Goal: Navigation & Orientation: Find specific page/section

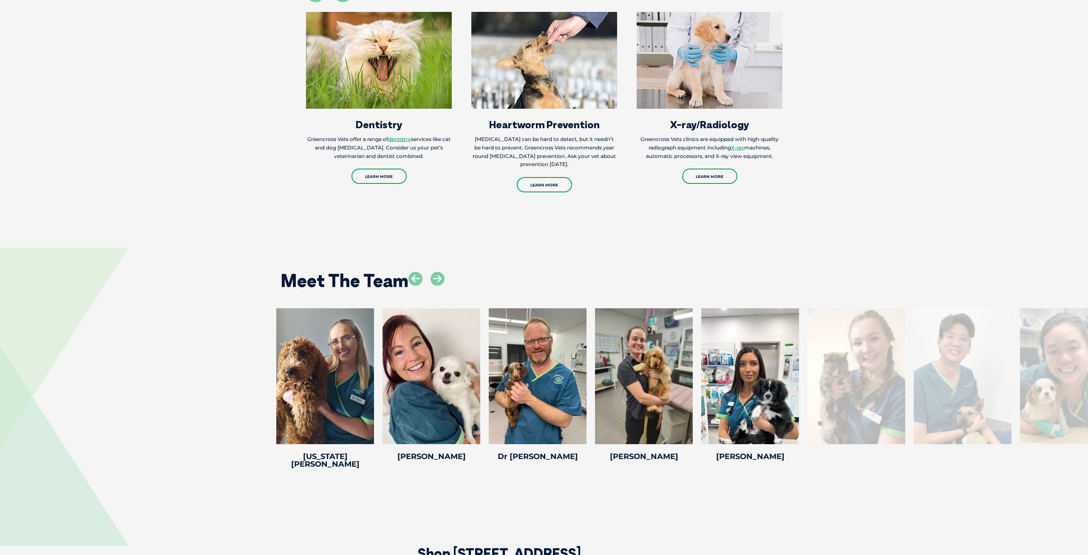
scroll to position [1146, 0]
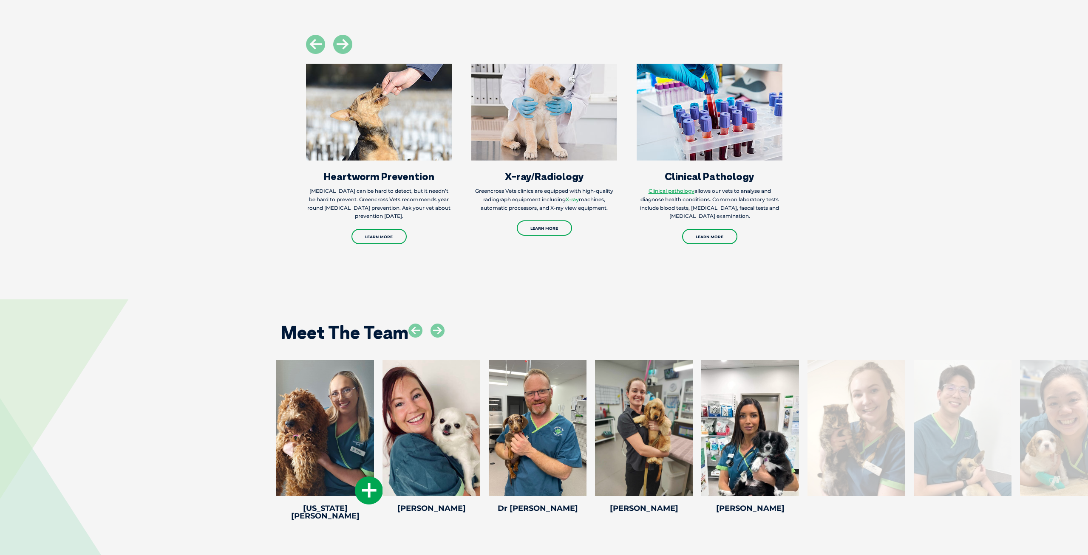
click at [368, 477] on icon at bounding box center [369, 491] width 28 height 28
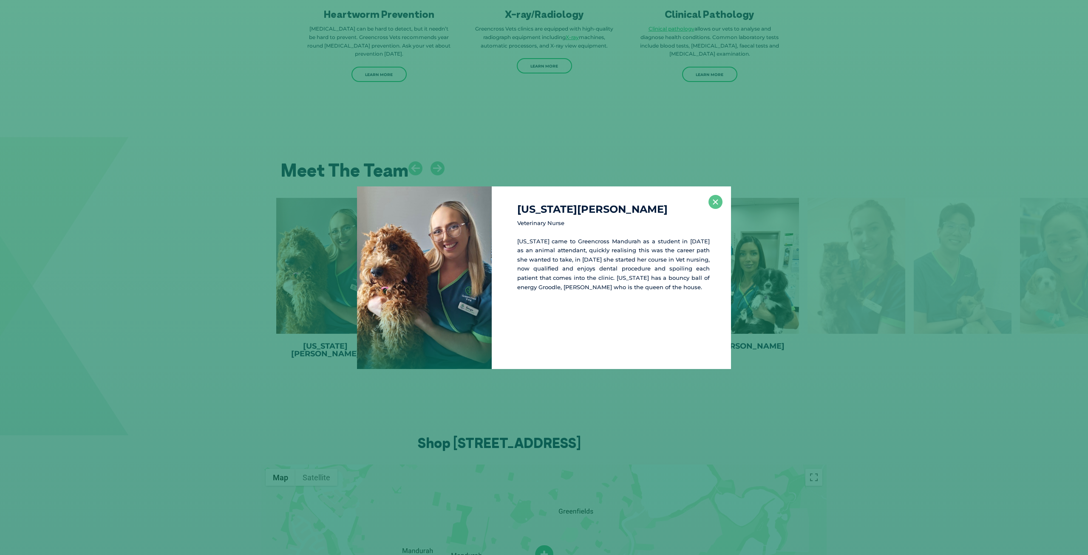
scroll to position [1317, 0]
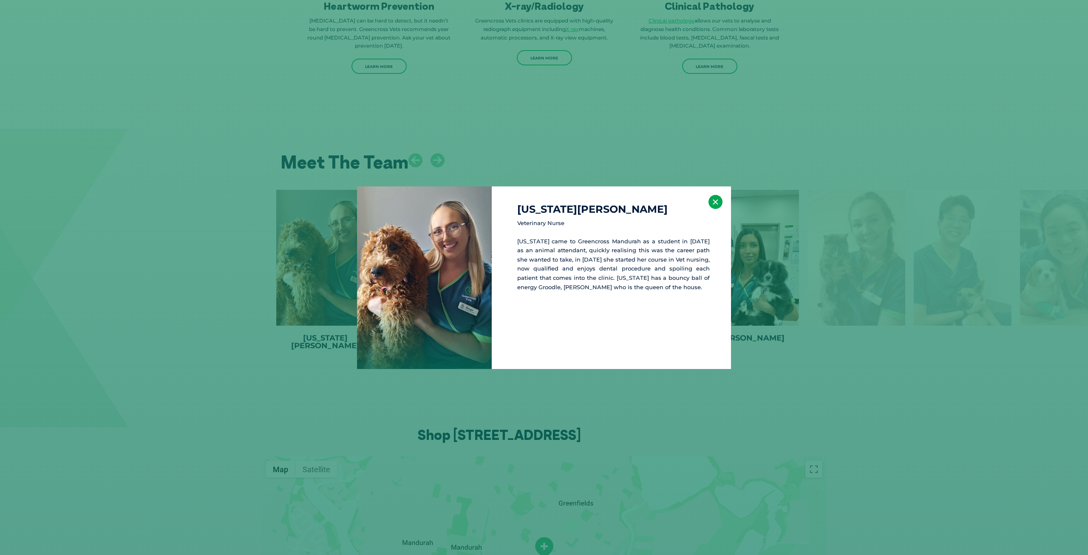
click at [717, 206] on button "×" at bounding box center [715, 202] width 14 height 14
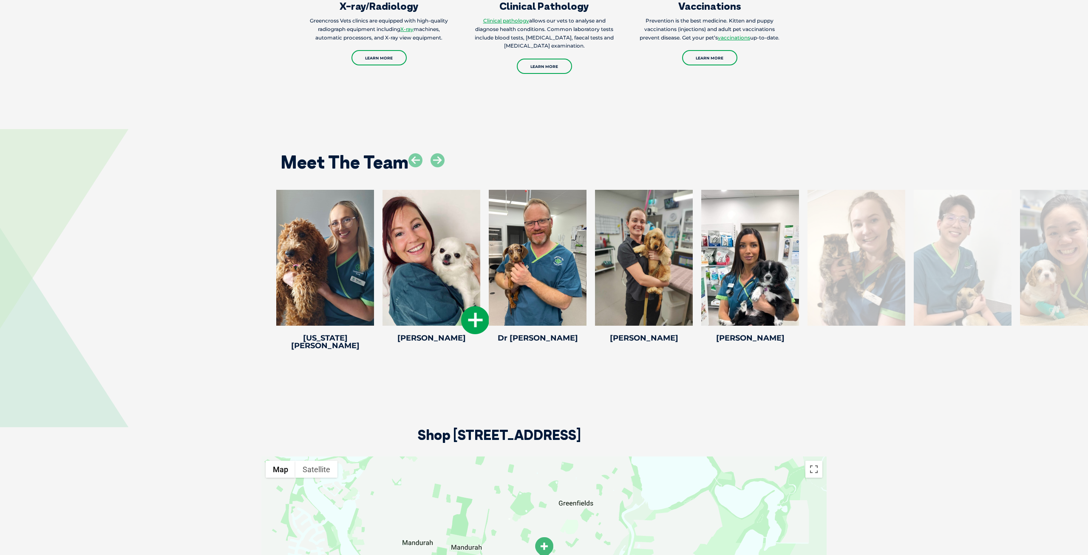
click at [475, 308] on icon at bounding box center [475, 320] width 28 height 28
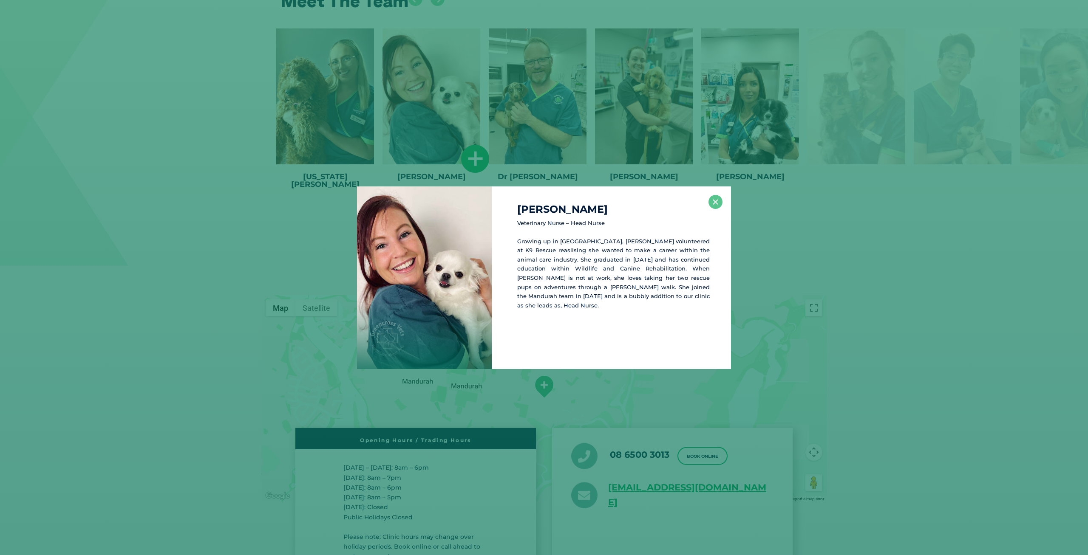
scroll to position [1487, 0]
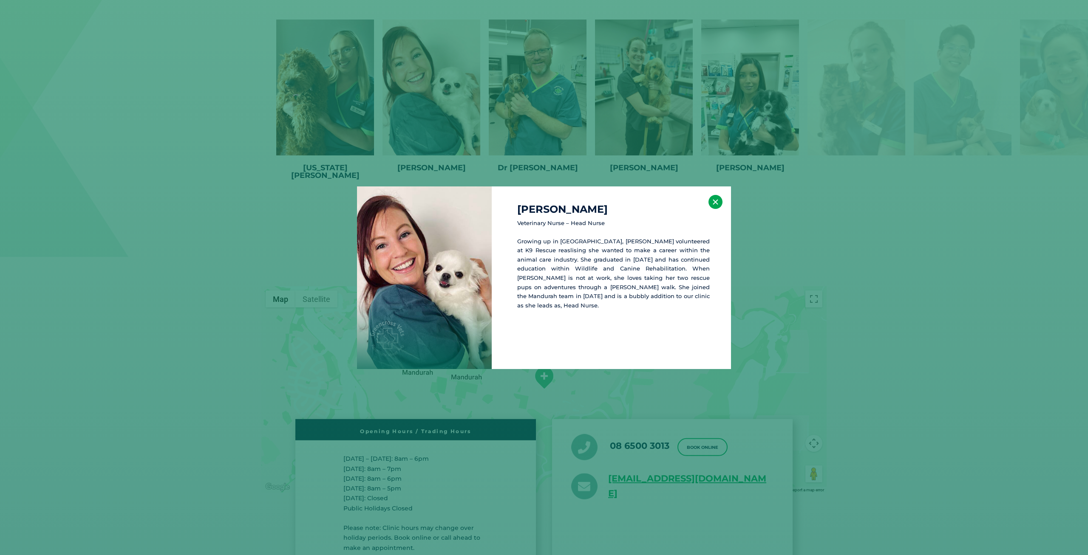
click at [722, 204] on button "×" at bounding box center [715, 202] width 14 height 14
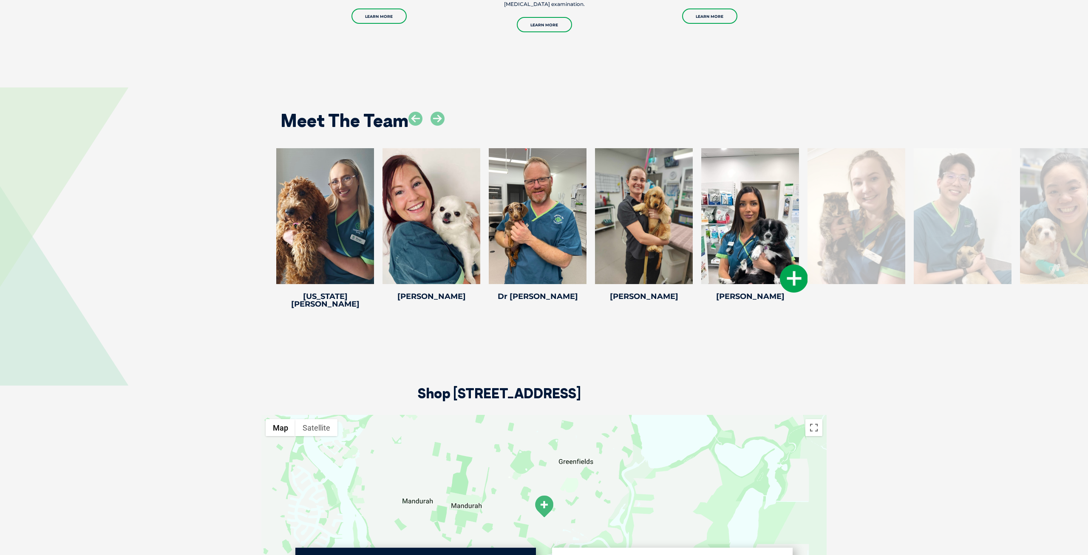
scroll to position [1357, 0]
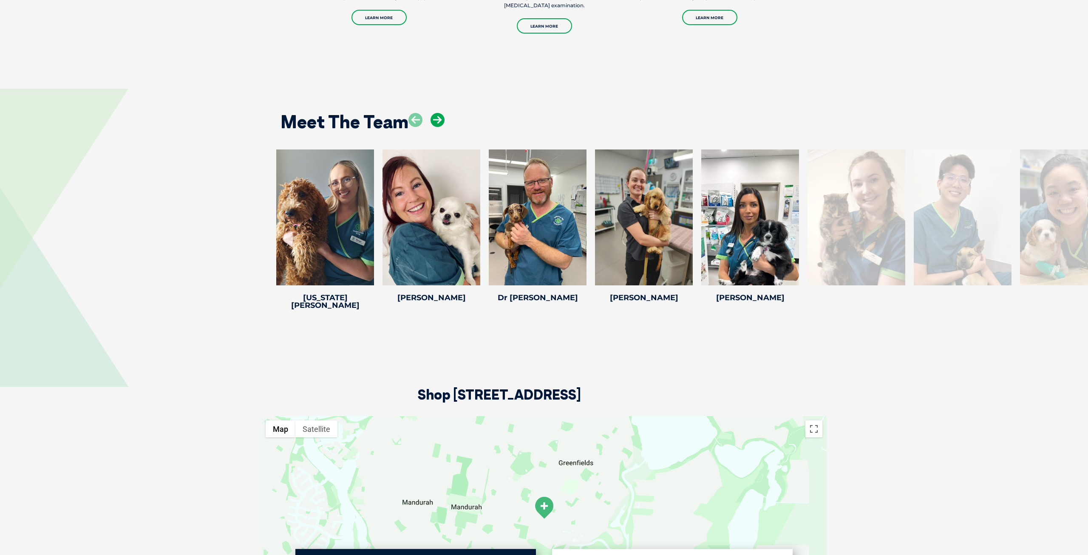
click at [439, 113] on icon at bounding box center [437, 120] width 14 height 14
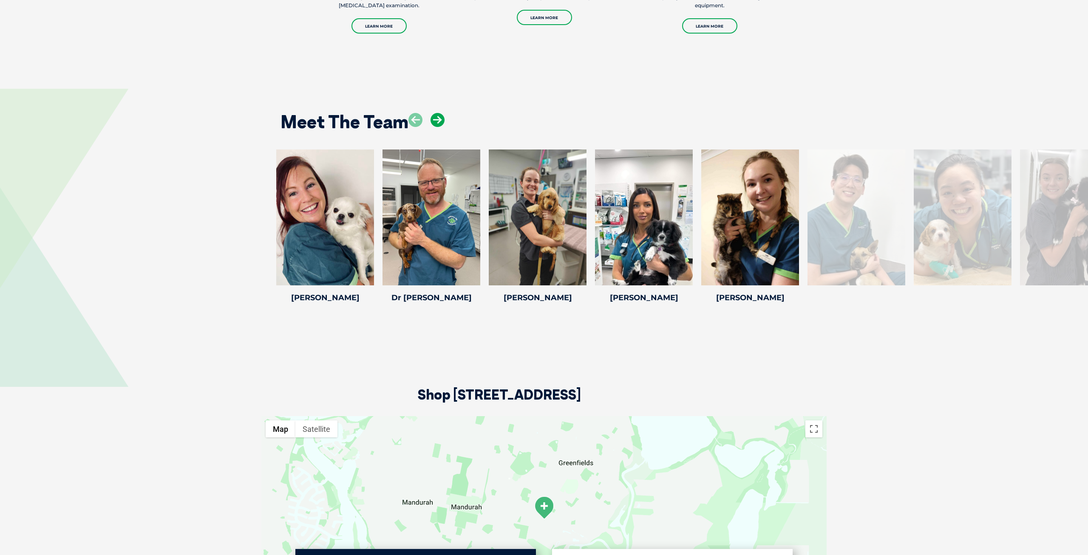
click at [439, 113] on icon at bounding box center [437, 120] width 14 height 14
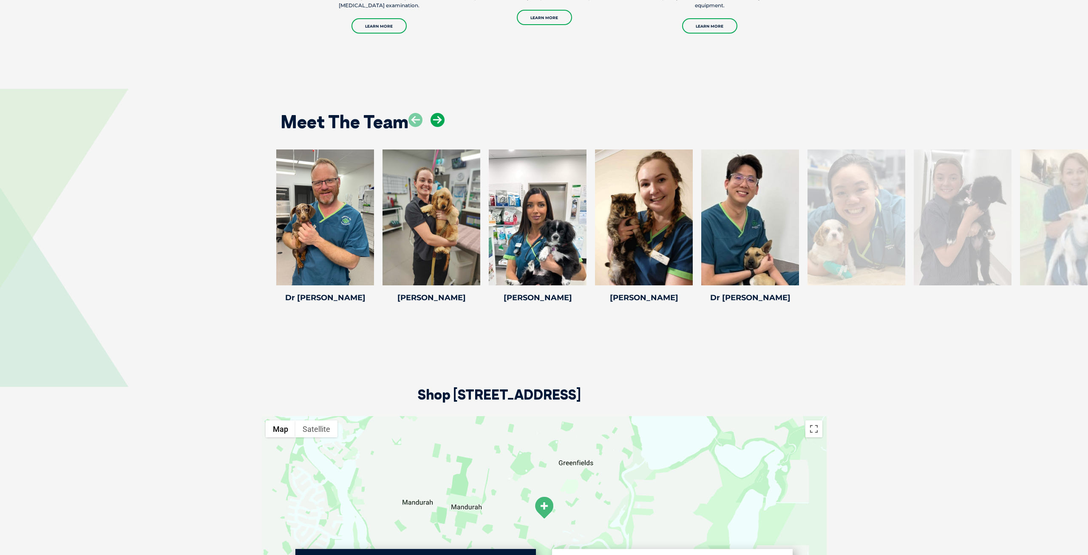
click at [439, 113] on icon at bounding box center [437, 120] width 14 height 14
click at [438, 113] on icon at bounding box center [437, 120] width 14 height 14
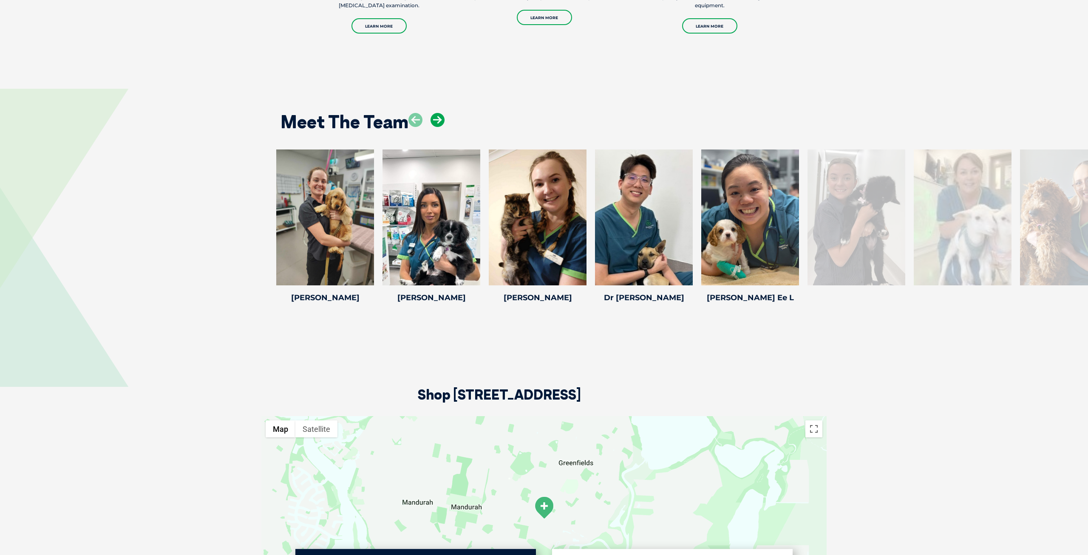
click at [438, 113] on icon at bounding box center [437, 120] width 14 height 14
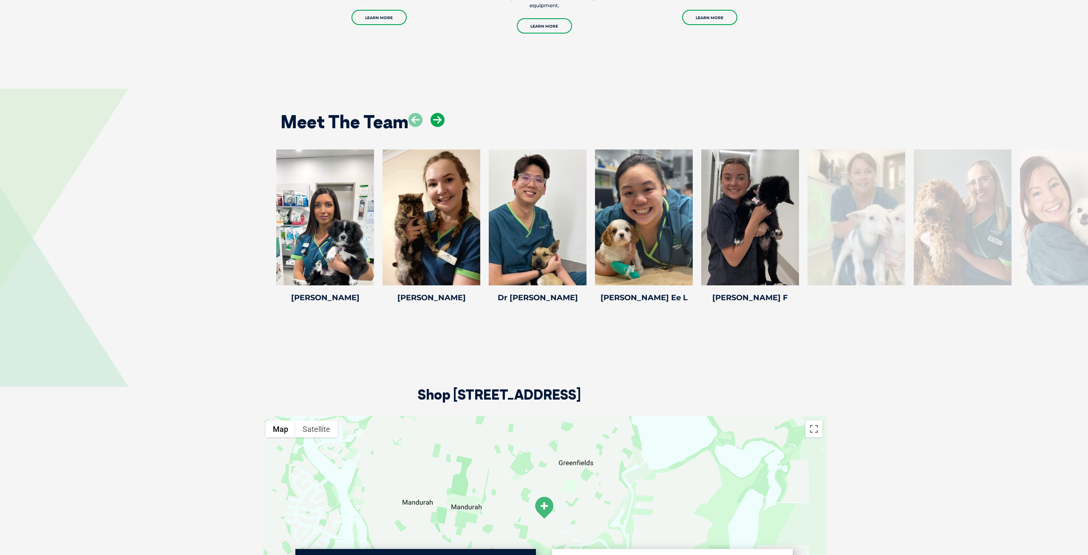
click at [438, 113] on icon at bounding box center [437, 120] width 14 height 14
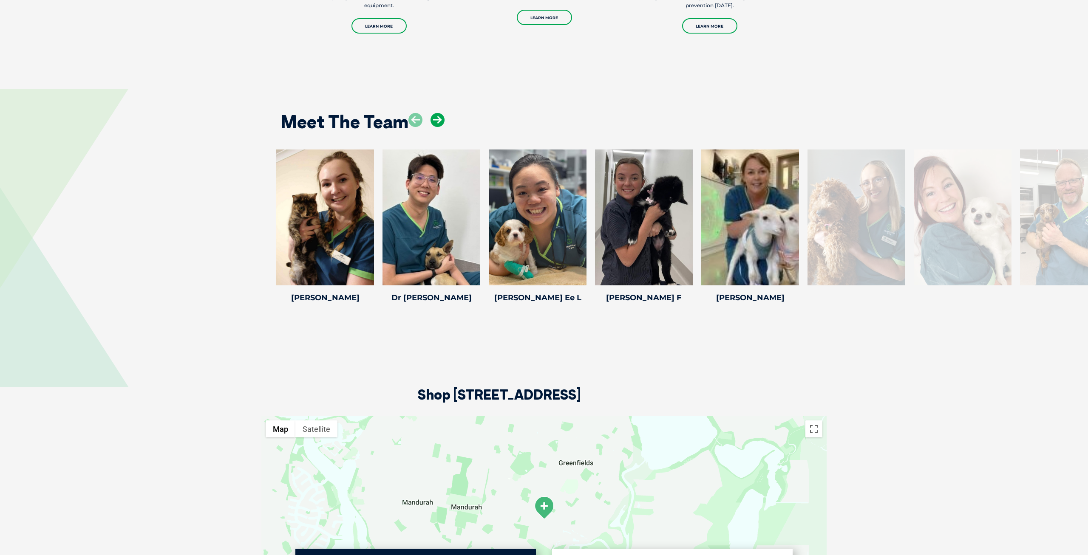
click at [438, 113] on icon at bounding box center [437, 120] width 14 height 14
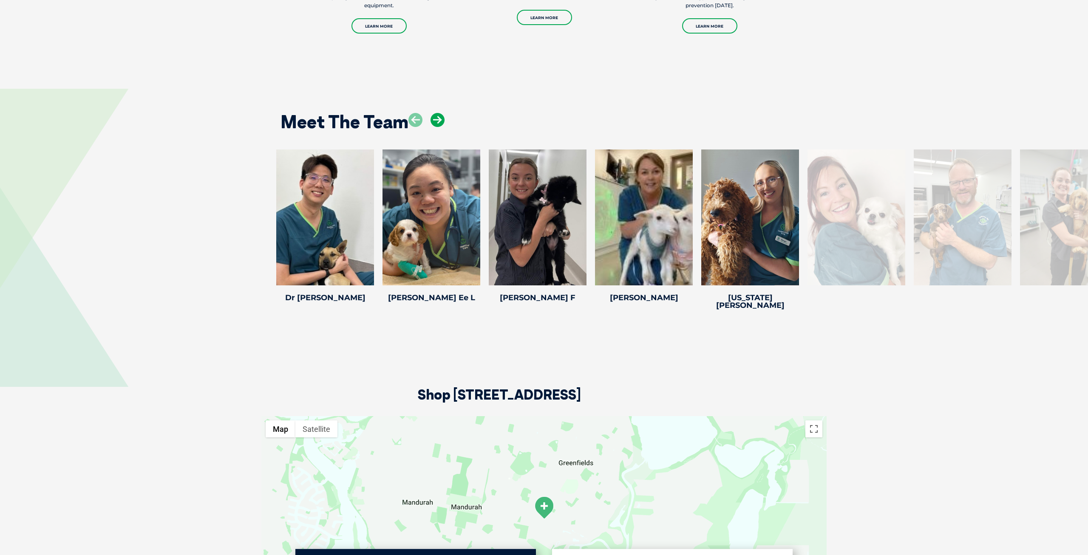
click at [438, 113] on icon at bounding box center [437, 120] width 14 height 14
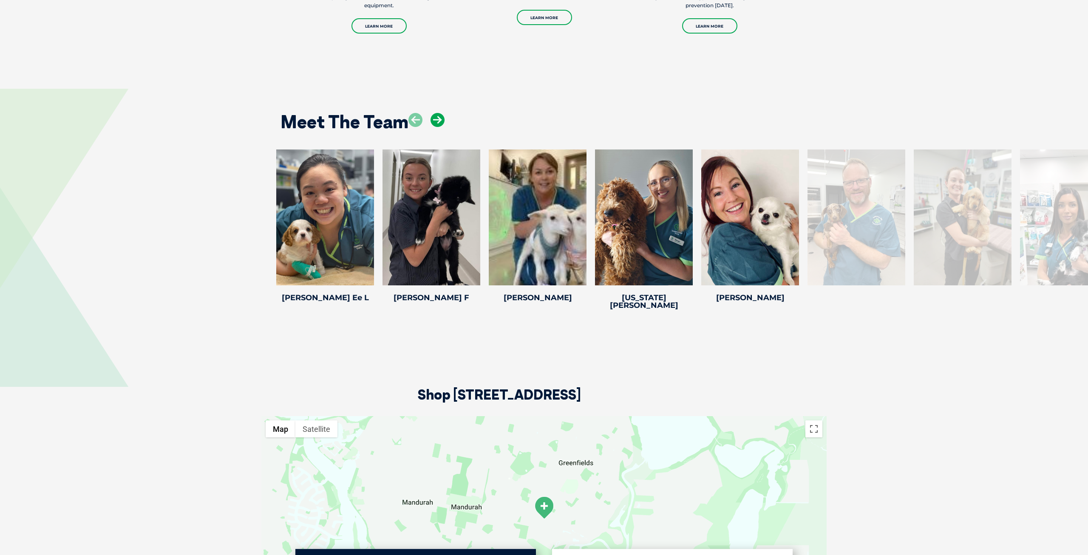
click at [438, 113] on icon at bounding box center [437, 120] width 14 height 14
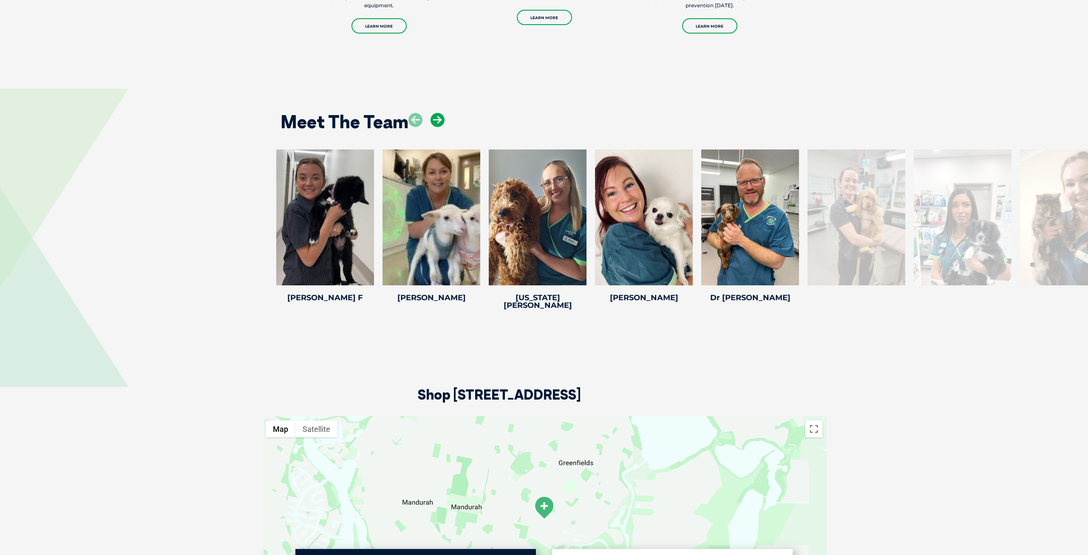
click at [438, 113] on icon at bounding box center [437, 120] width 14 height 14
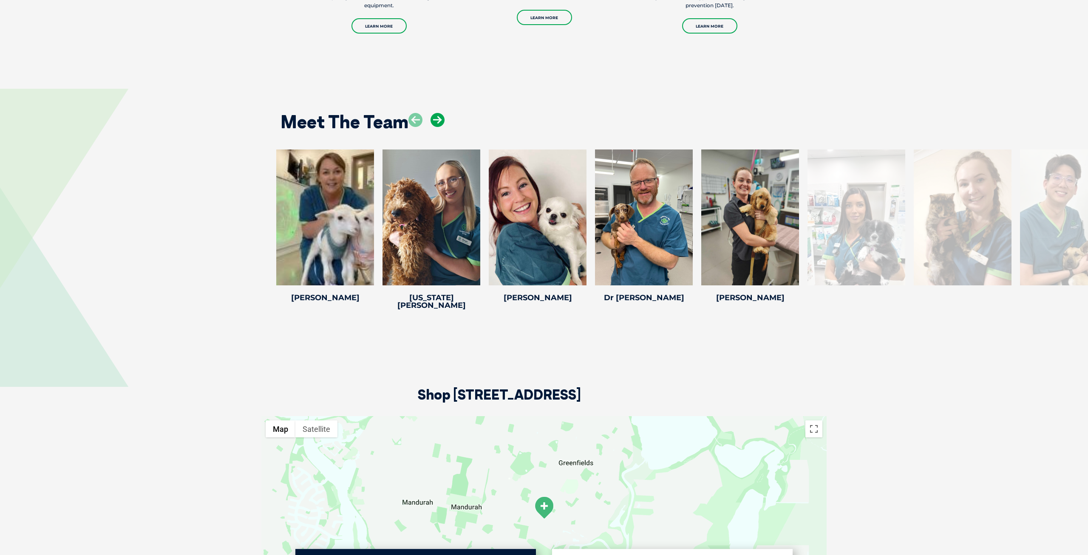
click at [438, 113] on icon at bounding box center [437, 120] width 14 height 14
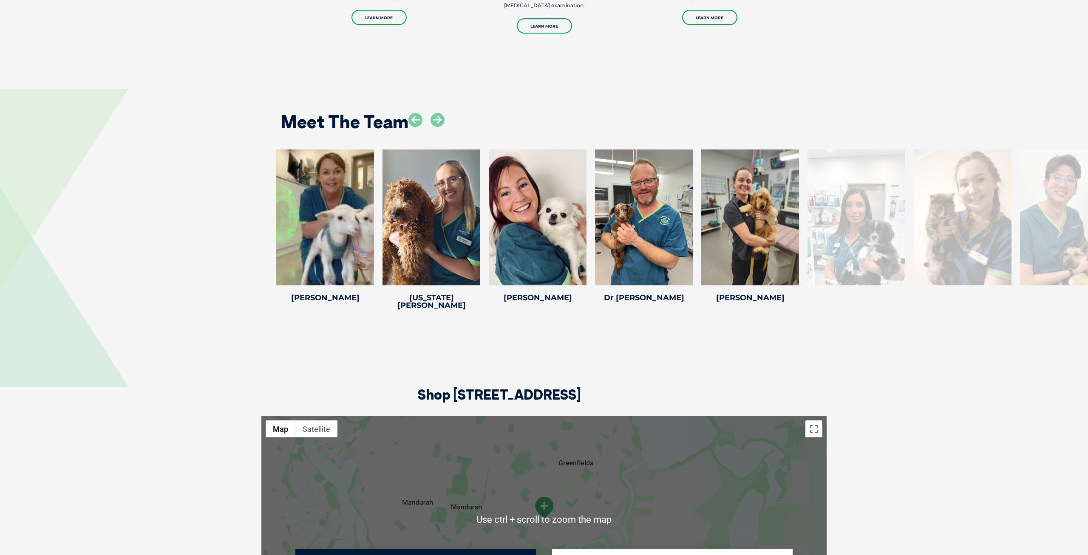
scroll to position [1617, 0]
